Goal: Information Seeking & Learning: Find specific fact

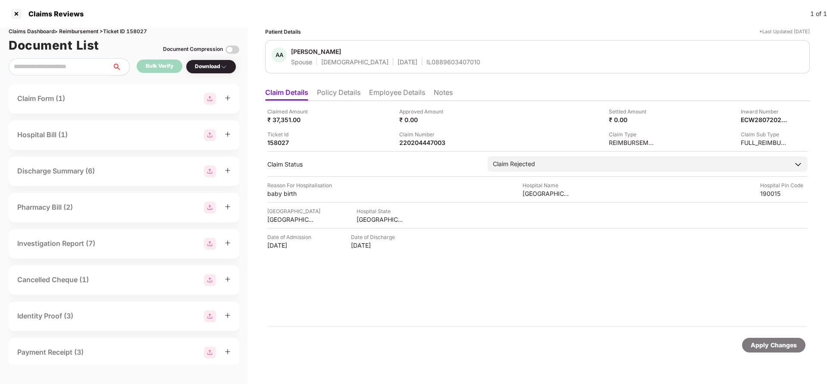
click at [775, 346] on div "Apply Changes" at bounding box center [774, 344] width 46 height 9
click at [320, 90] on li "Policy Details" at bounding box center [339, 94] width 44 height 13
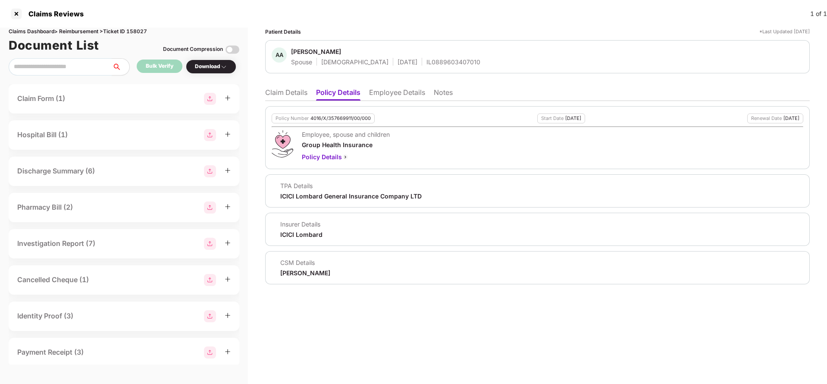
click at [402, 88] on li "Employee Details" at bounding box center [397, 94] width 56 height 13
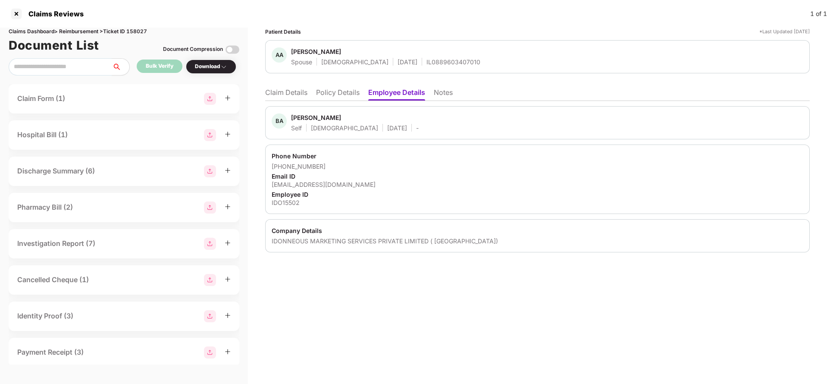
click at [330, 93] on li "Policy Details" at bounding box center [338, 94] width 44 height 13
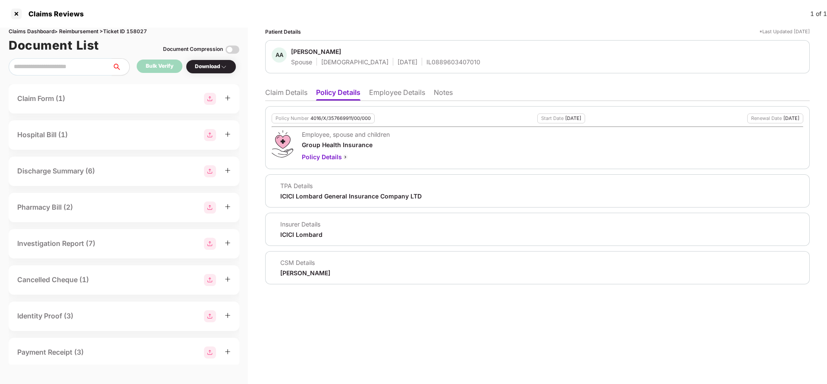
click at [348, 122] on div "Policy Number 4016/X/357669911/00/000" at bounding box center [323, 118] width 103 height 10
copy div "4016/X/357669911/00/000"
click at [285, 89] on li "Claim Details" at bounding box center [286, 94] width 42 height 13
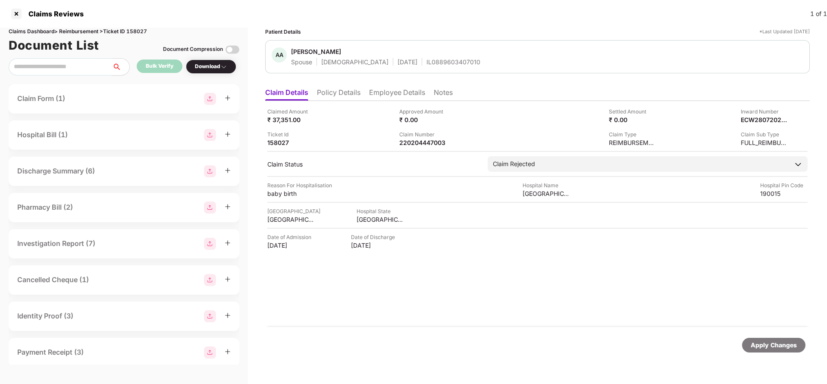
click at [786, 350] on div "Apply Changes" at bounding box center [773, 345] width 63 height 15
click at [135, 32] on div "Claims Dashboard > Reimbursement > Ticket ID 158027" at bounding box center [124, 32] width 231 height 8
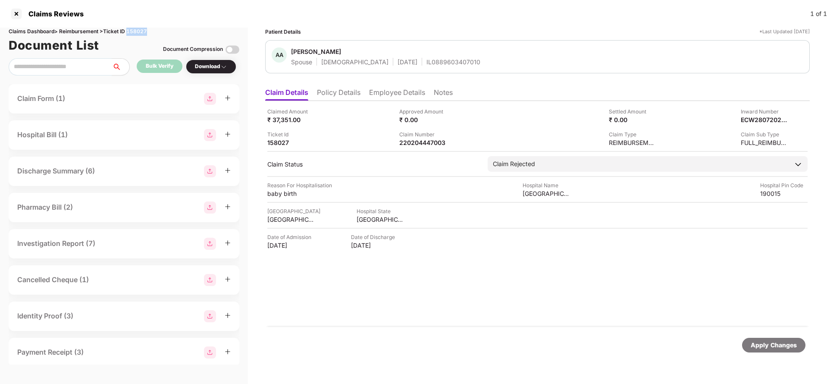
click at [135, 32] on div "Claims Dashboard > Reimbursement > Ticket ID 158027" at bounding box center [124, 32] width 231 height 8
copy div "158027"
click at [782, 349] on div "Apply Changes" at bounding box center [774, 344] width 46 height 9
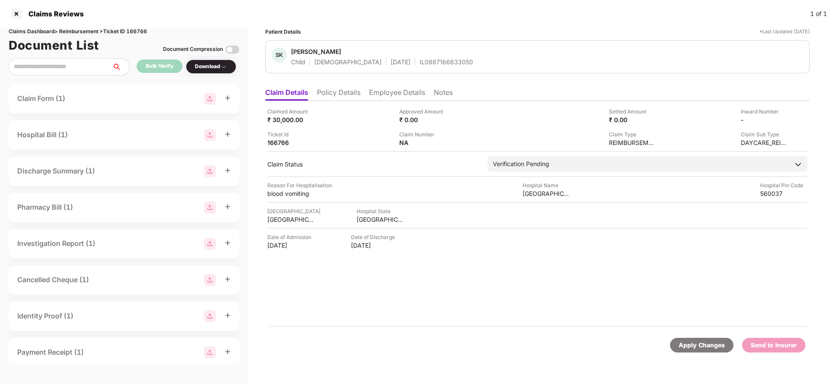
click at [327, 93] on li "Policy Details" at bounding box center [339, 94] width 44 height 13
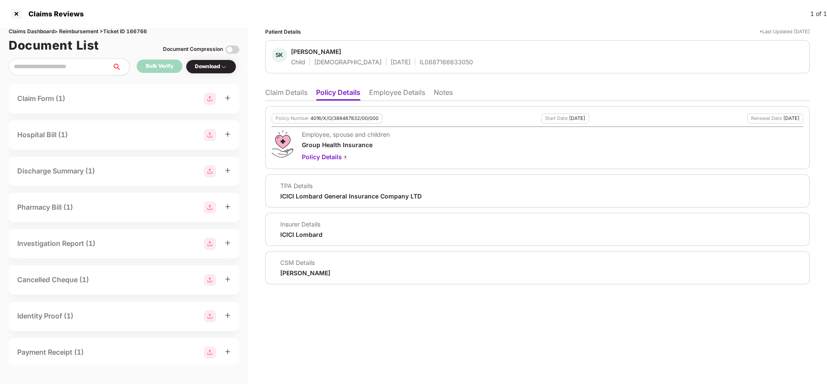
click at [414, 97] on li "Employee Details" at bounding box center [397, 94] width 56 height 13
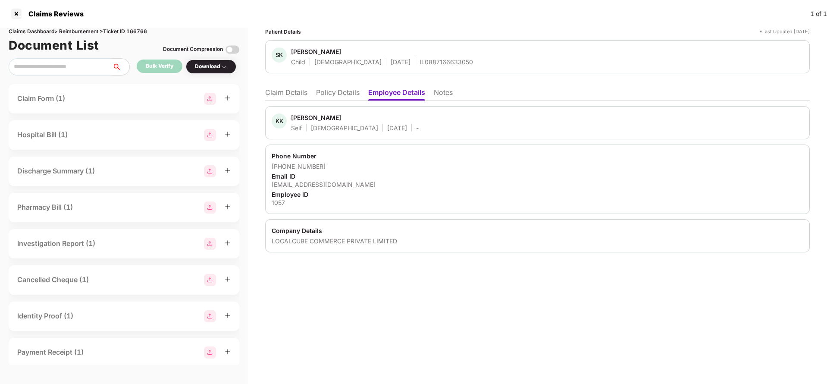
click at [337, 94] on li "Policy Details" at bounding box center [338, 94] width 44 height 13
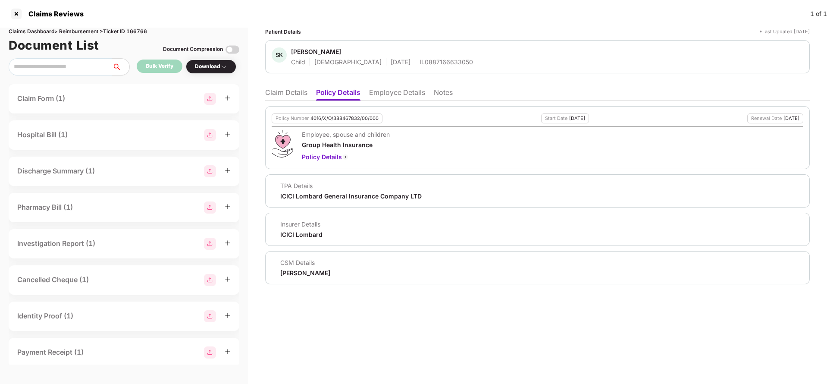
click at [346, 119] on div "4016/X/O/388467832/00/000" at bounding box center [345, 119] width 68 height 6
copy div "4016/X/O/388467832/00/000"
click at [420, 62] on div "IL0887166633050" at bounding box center [446, 62] width 53 height 8
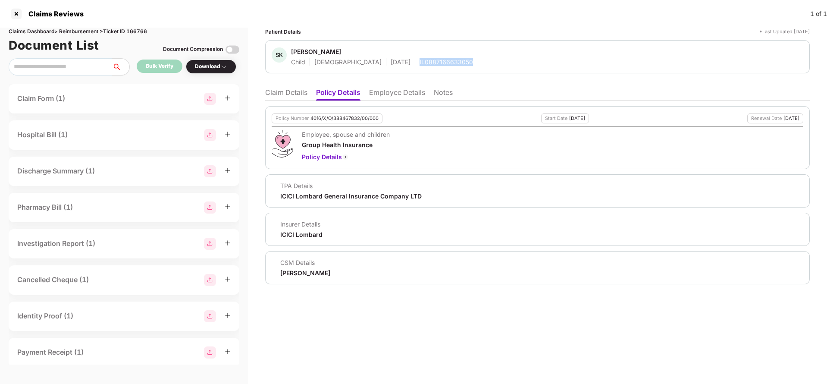
click at [420, 62] on div "IL0887166633050" at bounding box center [446, 62] width 53 height 8
copy div "IL0887166633050"
click at [383, 90] on li "Employee Details" at bounding box center [397, 94] width 56 height 13
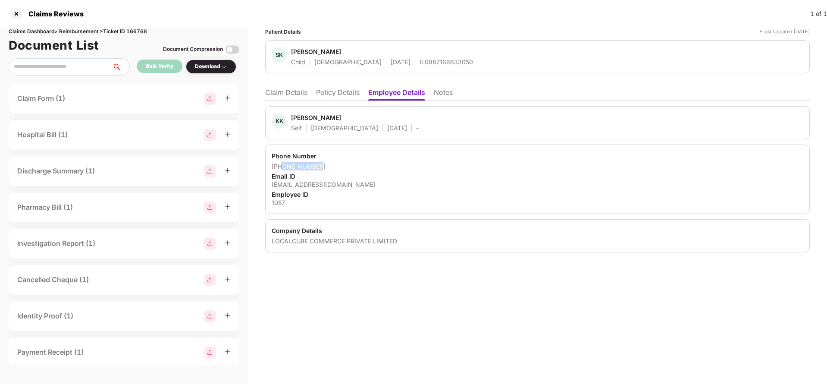
drag, startPoint x: 283, startPoint y: 166, endPoint x: 350, endPoint y: 166, distance: 67.3
click at [350, 166] on div "+919972033424" at bounding box center [538, 166] width 532 height 8
copy div "9972033424"
click at [312, 179] on div "Email ID" at bounding box center [538, 176] width 532 height 8
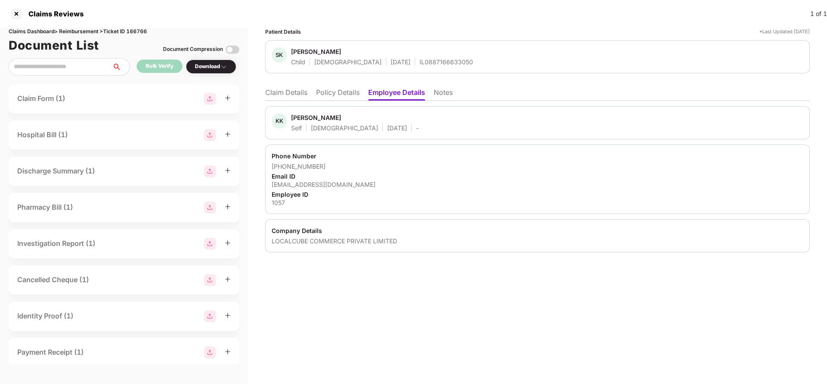
click at [307, 182] on div "kiran.kumar@storeking.in" at bounding box center [538, 184] width 532 height 8
copy div "kiran.kumar@storeking.in"
click at [279, 91] on li "Claim Details" at bounding box center [286, 94] width 42 height 13
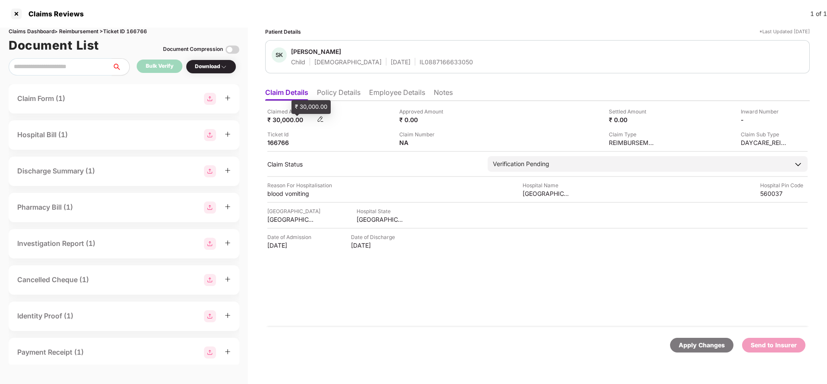
click at [275, 119] on div "₹ 30,000.00" at bounding box center [290, 120] width 47 height 8
copy div "30,000"
click at [532, 198] on div "Claimed Amount ₹ 30,000.00 Approved Amount ₹ 0.00 Settled Amount ₹ 0.00 Inward …" at bounding box center [537, 214] width 545 height 226
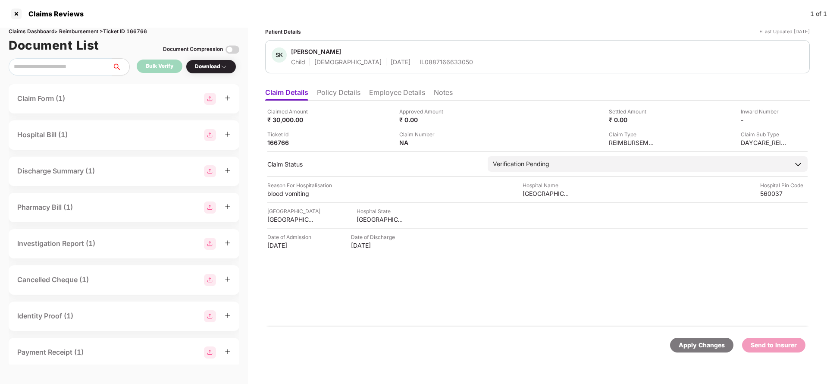
click at [532, 198] on div "Claimed Amount ₹ 30,000.00 Approved Amount ₹ 0.00 Settled Amount ₹ 0.00 Inward …" at bounding box center [537, 214] width 545 height 226
click at [546, 189] on div "Rainbow Childrens Hospital" at bounding box center [546, 193] width 47 height 8
copy div "Rainbow Childrens Hospital"
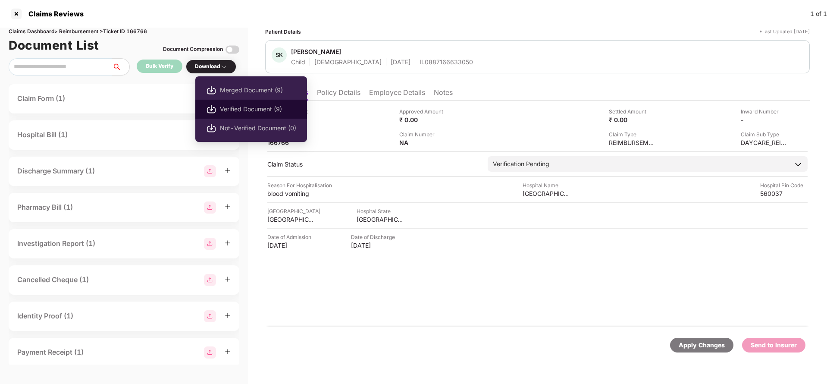
click at [239, 105] on span "Verified Document (9)" at bounding box center [258, 108] width 76 height 9
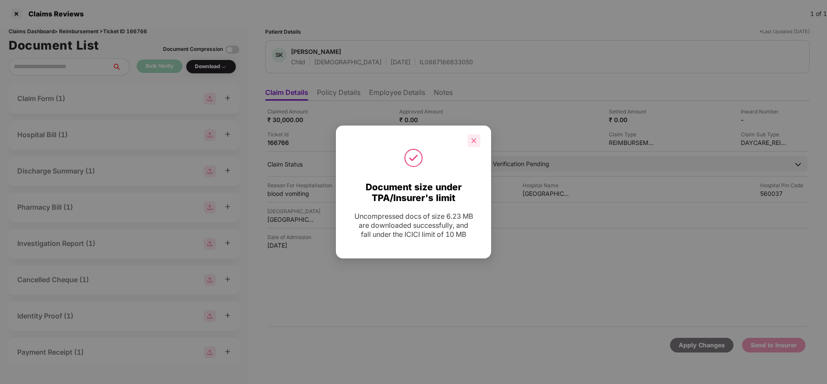
click at [475, 138] on icon "close" at bounding box center [474, 141] width 6 height 6
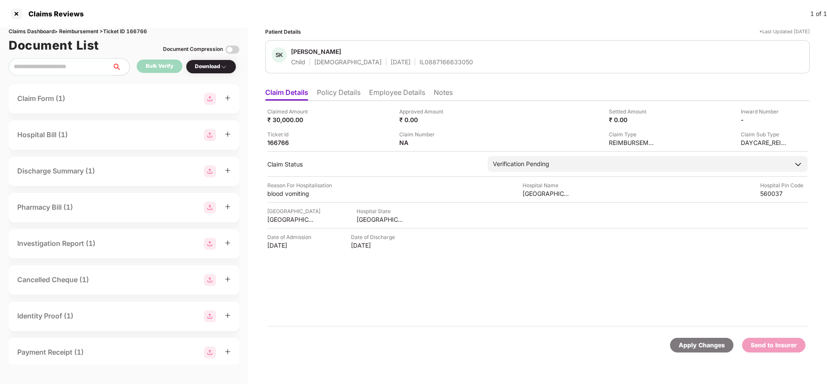
click at [334, 92] on li "Policy Details" at bounding box center [339, 94] width 44 height 13
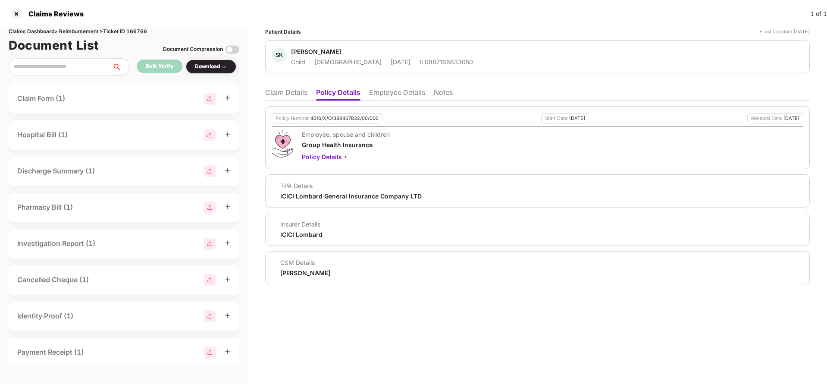
click at [286, 92] on li "Claim Details" at bounding box center [286, 94] width 42 height 13
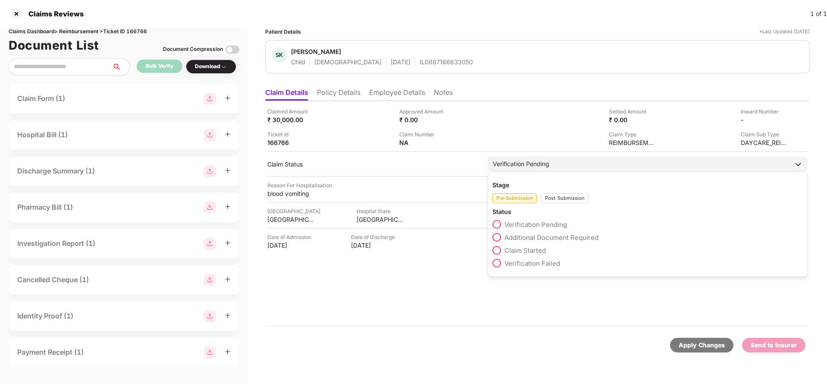
click at [534, 249] on span "Claim Started" at bounding box center [525, 250] width 41 height 8
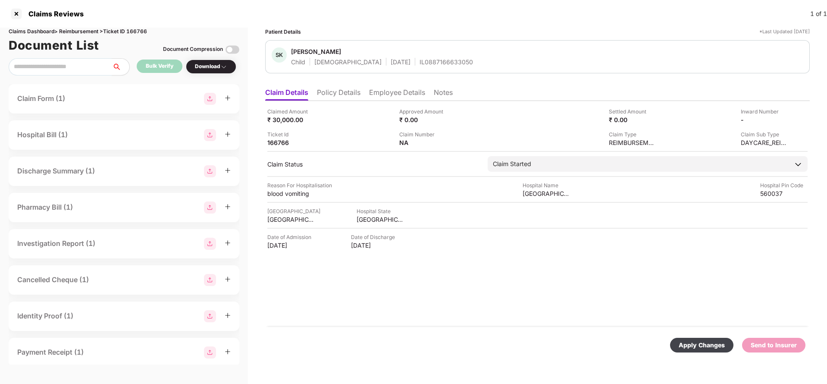
click at [713, 340] on div "Apply Changes" at bounding box center [702, 344] width 46 height 9
click at [383, 98] on li "Employee Details" at bounding box center [397, 94] width 56 height 13
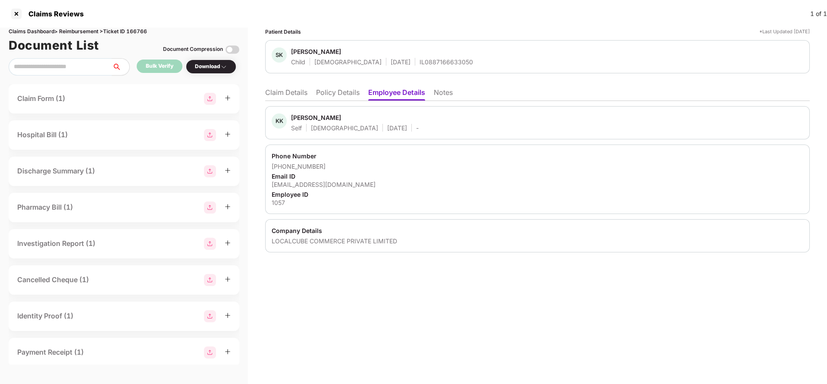
click at [279, 95] on li "Claim Details" at bounding box center [286, 94] width 42 height 13
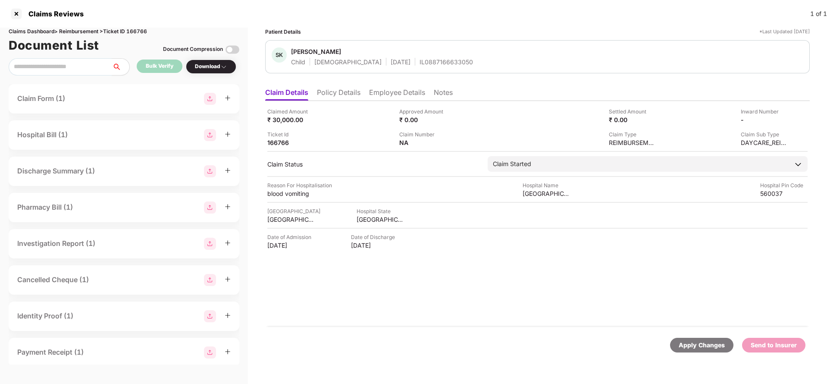
click at [707, 346] on div "Apply Changes" at bounding box center [702, 344] width 46 height 9
click at [141, 34] on div "Claims Dashboard > Reimbursement > Ticket ID 166766" at bounding box center [124, 32] width 231 height 8
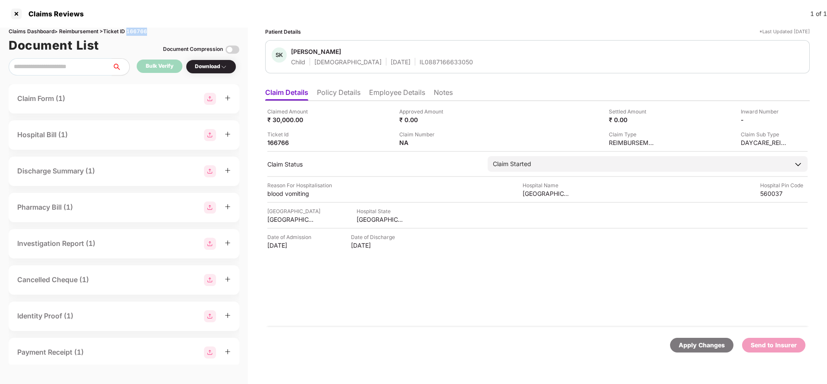
click at [141, 34] on div "Claims Dashboard > Reimbursement > Ticket ID 166766" at bounding box center [124, 32] width 231 height 8
copy div "166766"
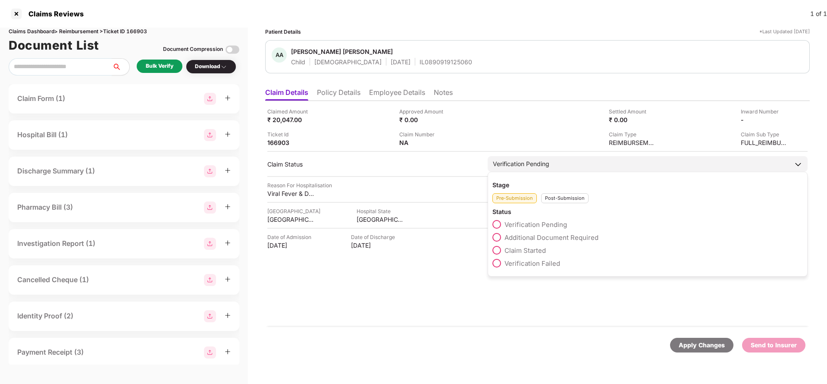
click at [554, 160] on div "Verification Pending" at bounding box center [648, 164] width 320 height 16
click at [532, 249] on span "Claim Started" at bounding box center [525, 250] width 41 height 8
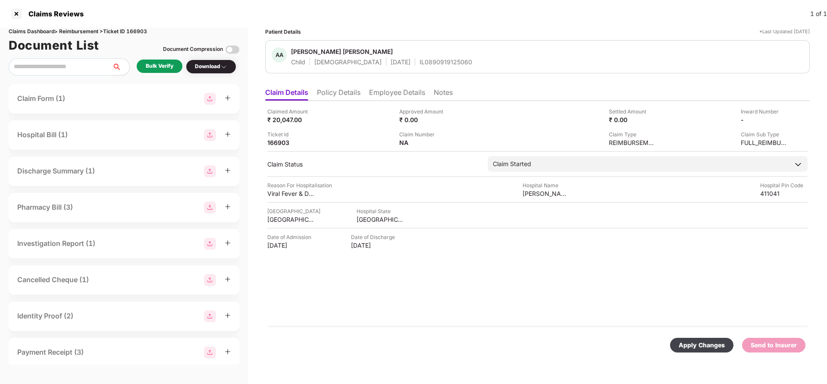
click at [707, 342] on div "Apply Changes" at bounding box center [702, 344] width 46 height 9
click at [398, 95] on li "Employee Details" at bounding box center [397, 94] width 56 height 13
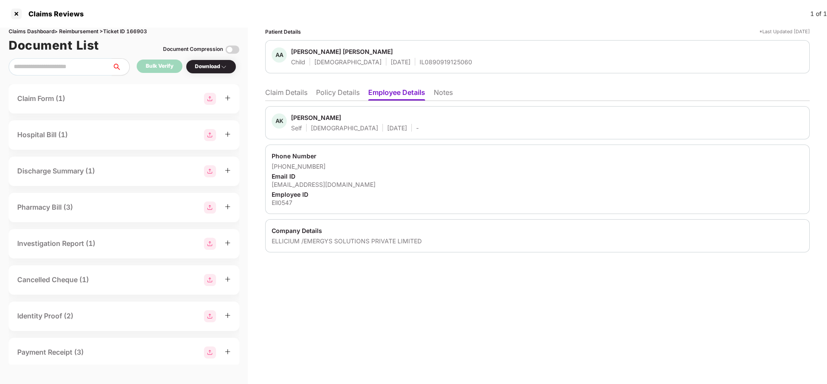
click at [295, 100] on li "Claim Details" at bounding box center [286, 94] width 42 height 13
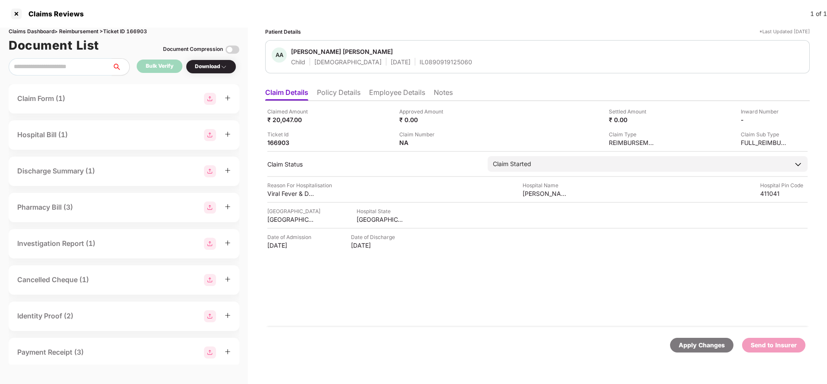
click at [698, 350] on div "Apply Changes" at bounding box center [701, 345] width 63 height 15
click at [140, 29] on div "Claims Dashboard > Reimbursement > Ticket ID 166903" at bounding box center [124, 32] width 231 height 8
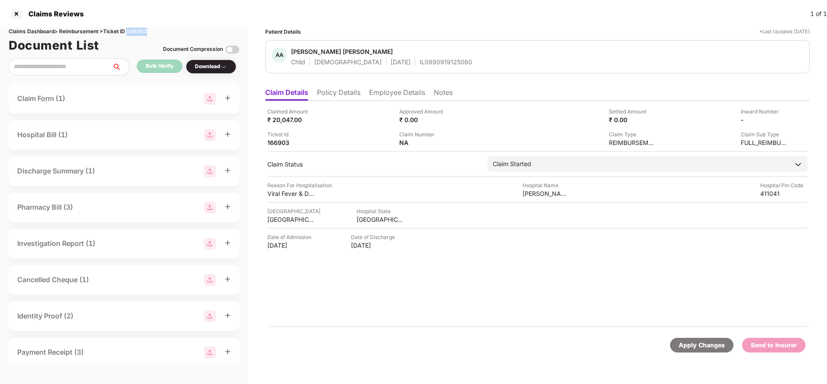
copy div "166903"
click at [687, 342] on div "Apply Changes" at bounding box center [702, 344] width 46 height 9
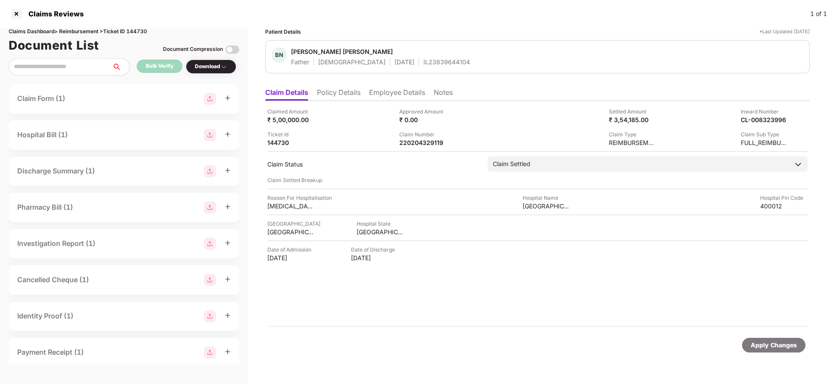
click at [404, 91] on li "Employee Details" at bounding box center [397, 94] width 56 height 13
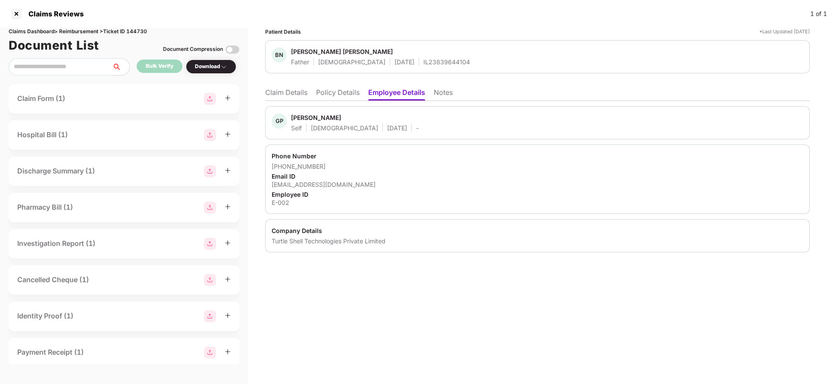
click at [326, 94] on li "Policy Details" at bounding box center [338, 94] width 44 height 13
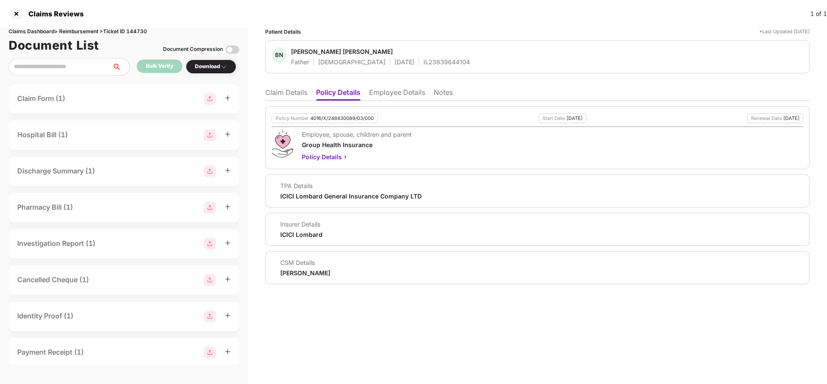
click at [338, 116] on div "4016/X/248430089/03/000" at bounding box center [342, 119] width 63 height 6
copy div "4016/X/248430089/03/000"
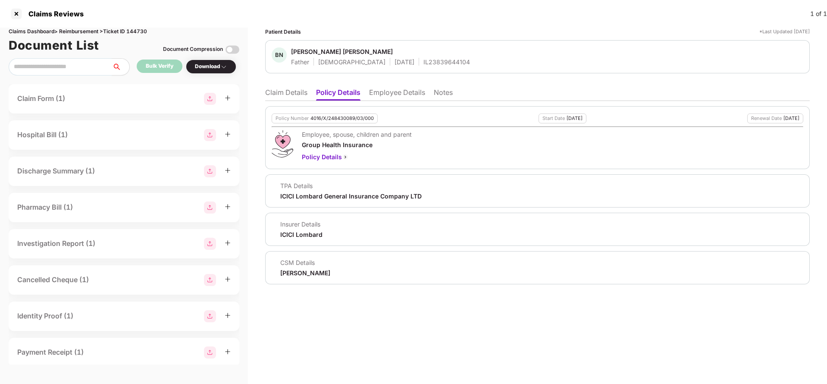
click at [424, 64] on div "IL23839644104" at bounding box center [447, 62] width 47 height 8
copy div "IL23839644104"
click at [383, 96] on li "Employee Details" at bounding box center [397, 94] width 56 height 13
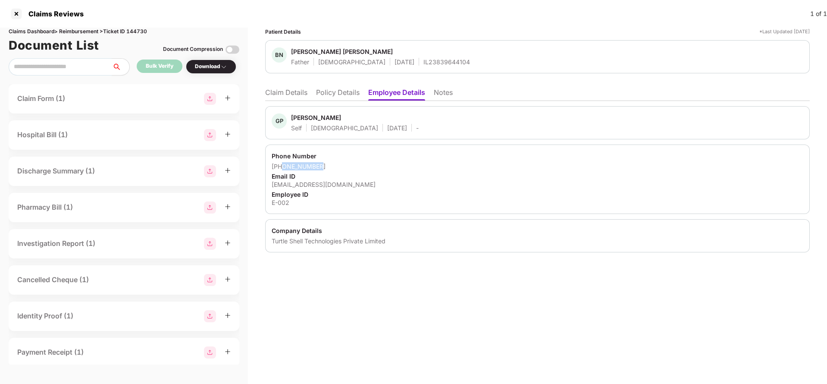
drag, startPoint x: 283, startPoint y: 168, endPoint x: 358, endPoint y: 168, distance: 74.6
click at [358, 168] on div "+919738044710" at bounding box center [538, 166] width 532 height 8
copy div "9738044710"
click at [293, 93] on li "Claim Details" at bounding box center [286, 94] width 42 height 13
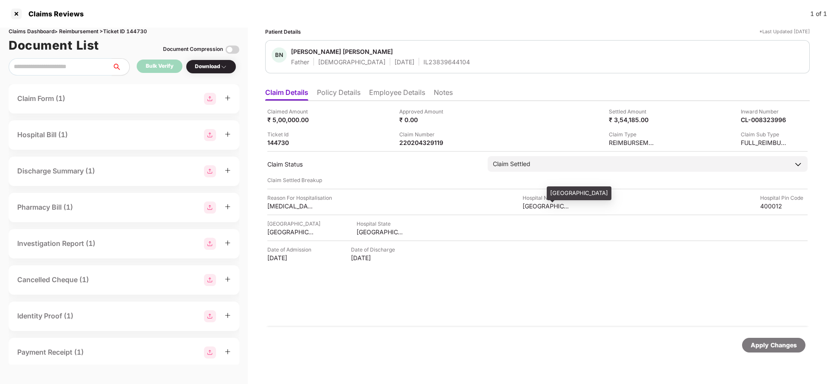
click at [536, 202] on div "Tata Memorial Hospital" at bounding box center [546, 206] width 47 height 8
copy div "Tata Memorial Hospital"
